Goal: Information Seeking & Learning: Find specific fact

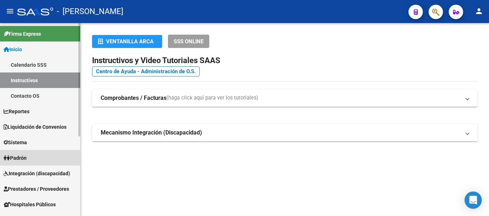
click at [57, 155] on link "Padrón" at bounding box center [40, 157] width 80 height 15
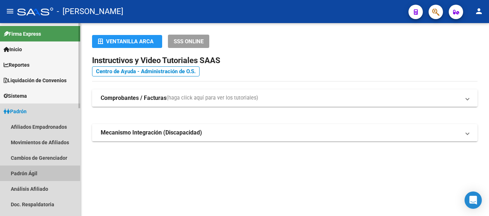
click at [36, 173] on link "Padrón Ágil" at bounding box center [40, 172] width 80 height 15
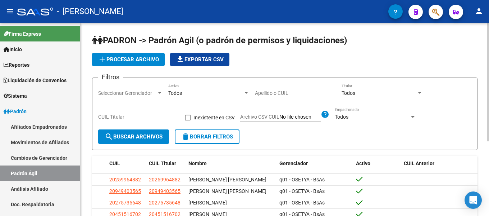
click at [289, 93] on input "Apellido o CUIL" at bounding box center [295, 93] width 81 height 6
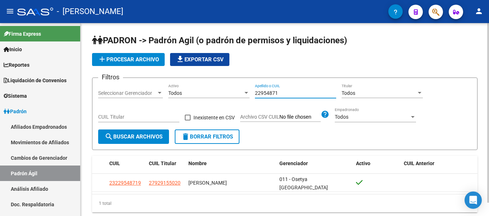
drag, startPoint x: 277, startPoint y: 92, endPoint x: 252, endPoint y: 91, distance: 24.8
click at [252, 91] on div "Filtros Seleccionar Gerenciador Seleccionar Gerenciador Todos Activo 22954871 A…" at bounding box center [284, 106] width 373 height 46
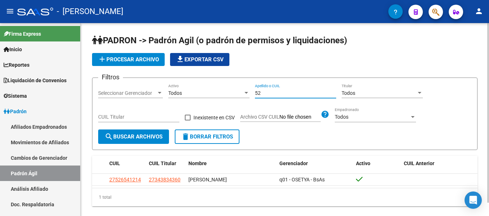
type input "5"
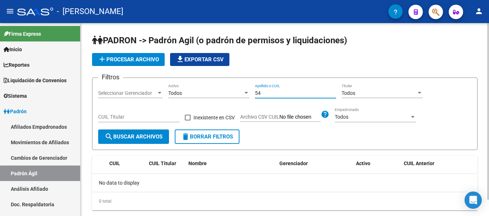
type input "5"
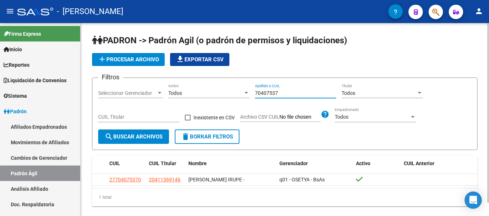
drag, startPoint x: 280, startPoint y: 91, endPoint x: 239, endPoint y: 90, distance: 41.0
click at [237, 87] on div "Filtros Seleccionar Gerenciador Seleccionar Gerenciador Todos Activo 70407537 A…" at bounding box center [284, 106] width 373 height 46
type input "MAIDANA"
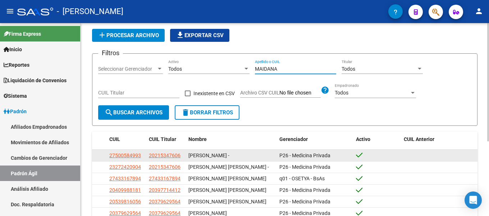
scroll to position [36, 0]
